Goal: Book appointment/travel/reservation

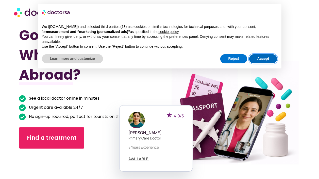
click at [260, 57] on button "Accept" at bounding box center [263, 58] width 28 height 9
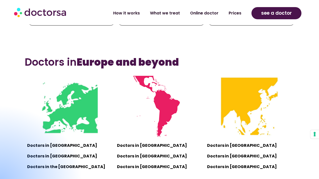
scroll to position [300, 0]
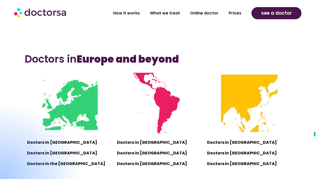
click at [46, 144] on div at bounding box center [0, 178] width 166 height 152
click at [48, 143] on div at bounding box center [0, 178] width 166 height 152
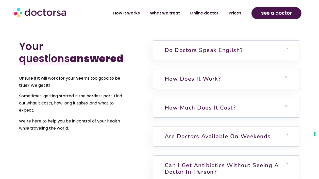
scroll to position [1187, 0]
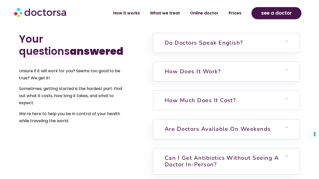
click at [177, 93] on h6 "How much does it cost?" at bounding box center [226, 100] width 146 height 19
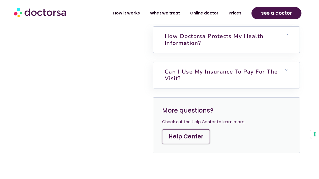
scroll to position [1525, 0]
click at [196, 70] on link "Can I use my insurance to pay for the visit?" at bounding box center [221, 75] width 113 height 14
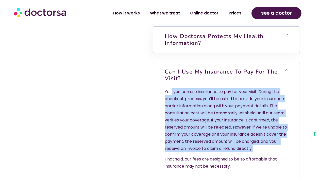
drag, startPoint x: 263, startPoint y: 146, endPoint x: 173, endPoint y: 87, distance: 107.9
click at [173, 88] on p "Yes, you can use insurance to pay for your visit. During the checkout process, …" at bounding box center [227, 120] width 124 height 64
drag, startPoint x: 173, startPoint y: 87, endPoint x: 221, endPoint y: 88, distance: 48.7
click at [221, 88] on p "Yes, you can use insurance to pay for your visit. During the checkout process, …" at bounding box center [227, 120] width 124 height 64
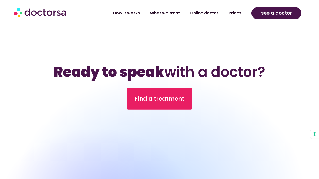
scroll to position [1755, 0]
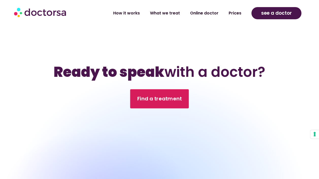
click at [167, 89] on link "Find a treatment" at bounding box center [159, 98] width 59 height 19
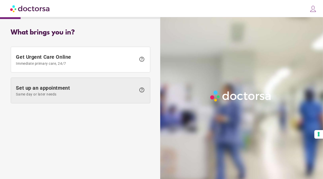
click at [107, 92] on span "Same day or later needs" at bounding box center [76, 94] width 120 height 4
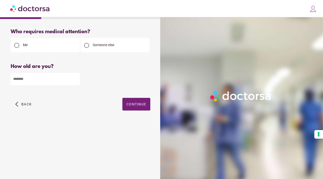
click at [55, 82] on input "number" at bounding box center [45, 79] width 69 height 12
type input "**"
click at [145, 106] on span "Continue" at bounding box center [136, 104] width 20 height 4
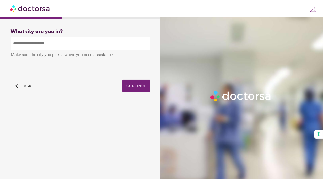
click at [102, 47] on input "text" at bounding box center [81, 43] width 140 height 12
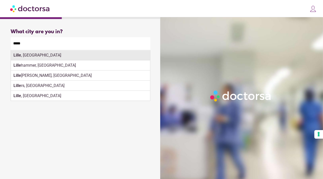
click at [98, 58] on div "Lille , France" at bounding box center [80, 55] width 139 height 10
type input "**********"
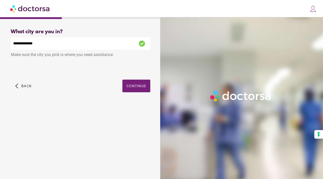
click at [127, 87] on div "**********" at bounding box center [81, 66] width 156 height 83
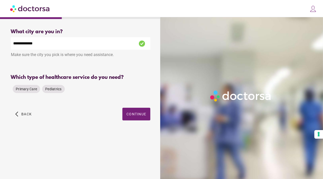
click at [120, 62] on div "**********" at bounding box center [81, 55] width 140 height 37
click at [55, 105] on div "**********" at bounding box center [81, 80] width 156 height 111
click at [30, 87] on div "Primary Care" at bounding box center [26, 89] width 27 height 8
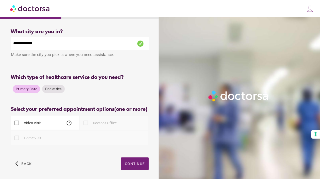
scroll to position [26, 0]
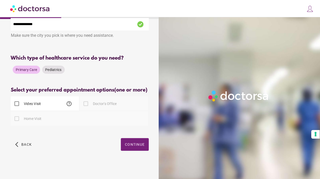
click at [104, 127] on div "Please select at least one type of appointment from the available options" at bounding box center [80, 130] width 138 height 6
click at [56, 105] on div "Video Visit help" at bounding box center [45, 103] width 68 height 14
click at [138, 145] on span "Continue" at bounding box center [135, 145] width 20 height 4
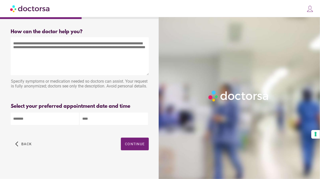
scroll to position [0, 0]
click at [114, 54] on textarea at bounding box center [80, 56] width 138 height 38
click at [26, 10] on img at bounding box center [30, 8] width 40 height 11
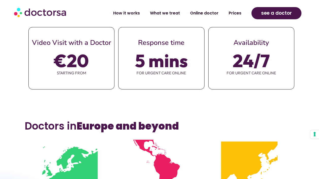
scroll to position [233, 0]
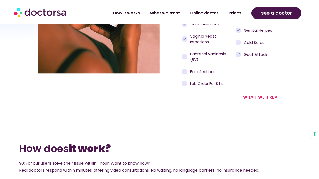
scroll to position [606, 0]
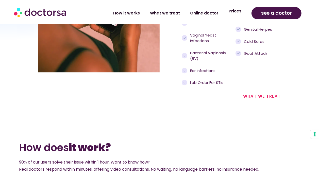
click at [237, 14] on link "Prices" at bounding box center [235, 11] width 23 height 12
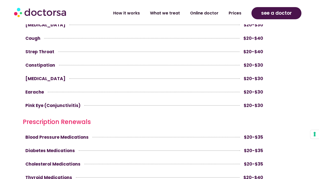
scroll to position [1367, 0]
